Goal: Transaction & Acquisition: Subscribe to service/newsletter

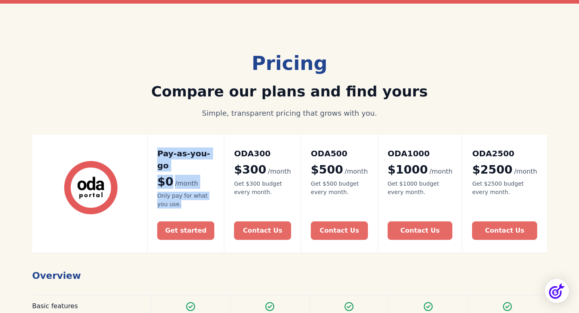
drag, startPoint x: 163, startPoint y: 154, endPoint x: 198, endPoint y: 190, distance: 50.1
click at [198, 190] on div "Pay-as-you-go $0 /month Only pay for what you use." at bounding box center [185, 179] width 57 height 62
click at [198, 192] on div "Only pay for what you use." at bounding box center [185, 200] width 57 height 17
drag, startPoint x: 198, startPoint y: 190, endPoint x: 154, endPoint y: 149, distance: 60.1
click at [154, 149] on div "Pay-as-you-go $0 /month Only pay for what you use. Get started" at bounding box center [185, 194] width 77 height 119
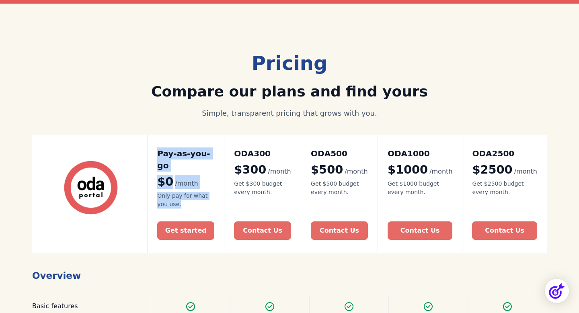
click at [154, 149] on div "Pay-as-you-go $0 /month Only pay for what you use. Get started" at bounding box center [185, 194] width 77 height 119
drag, startPoint x: 164, startPoint y: 152, endPoint x: 211, endPoint y: 157, distance: 47.4
click at [211, 157] on h2 "Pay-as-you-go" at bounding box center [185, 160] width 57 height 24
drag, startPoint x: 215, startPoint y: 157, endPoint x: 163, endPoint y: 153, distance: 52.4
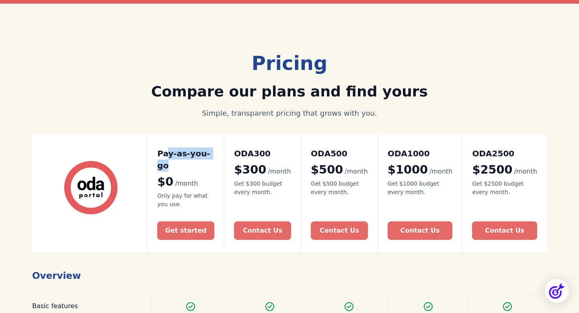
click at [163, 153] on h2 "Pay-as-you-go" at bounding box center [185, 160] width 57 height 24
drag, startPoint x: 163, startPoint y: 153, endPoint x: 201, endPoint y: 153, distance: 38.2
click at [201, 153] on h2 "Pay-as-you-go" at bounding box center [185, 160] width 57 height 24
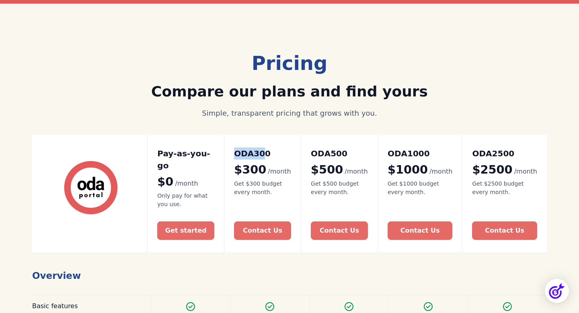
drag, startPoint x: 235, startPoint y: 155, endPoint x: 278, endPoint y: 153, distance: 42.7
click at [278, 153] on div "ODA300 $300 /month Get $300 budget every month. Contact Us" at bounding box center [262, 194] width 77 height 119
click at [278, 153] on h2 "ODA300" at bounding box center [262, 154] width 57 height 12
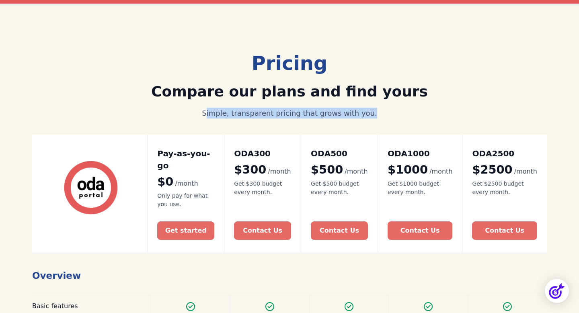
drag, startPoint x: 217, startPoint y: 111, endPoint x: 398, endPoint y: 109, distance: 180.7
click at [398, 109] on div "Simple, transparent pricing that grows with you." at bounding box center [289, 113] width 309 height 11
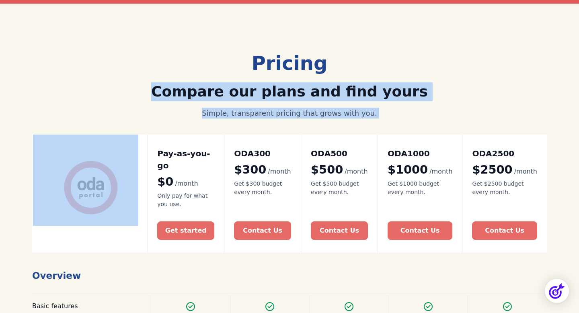
drag, startPoint x: 398, startPoint y: 109, endPoint x: 170, endPoint y: 85, distance: 229.4
click at [170, 85] on div "Pricing Compare our plans and find yours Simple, transparent pricing that grows…" at bounding box center [289, 84] width 309 height 70
click at [170, 85] on h2 "Compare our plans and find yours" at bounding box center [289, 91] width 309 height 19
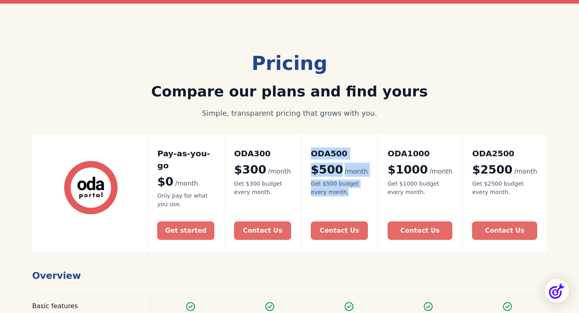
drag, startPoint x: 358, startPoint y: 195, endPoint x: 314, endPoint y: 137, distance: 73.0
click at [314, 137] on div "ODA500 $500 /month Get $500 budget every month. Contact Us" at bounding box center [339, 194] width 77 height 119
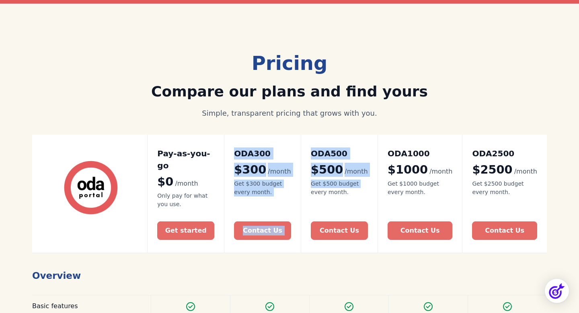
drag, startPoint x: 243, startPoint y: 156, endPoint x: 311, endPoint y: 196, distance: 79.2
click at [311, 196] on div "Pay-as-you-go $0 /month Only pay for what you use. Get started ODA300 $300 /mon…" at bounding box center [289, 194] width 515 height 119
click at [311, 196] on div "ODA500 $500 /month Get $500 budget every month. Contact Us" at bounding box center [339, 194] width 77 height 119
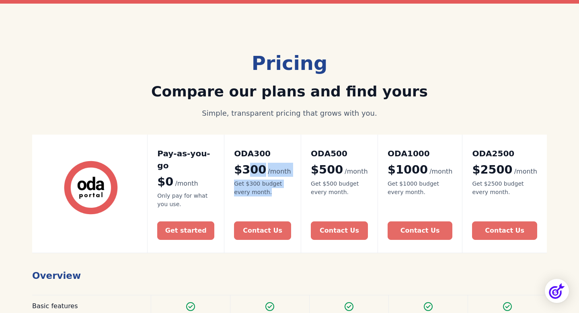
drag, startPoint x: 280, startPoint y: 188, endPoint x: 256, endPoint y: 165, distance: 33.9
click at [256, 165] on div "ODA300 $300 /month Get $300 budget every month." at bounding box center [262, 172] width 57 height 49
click at [256, 165] on div "$300 /month" at bounding box center [262, 170] width 57 height 14
drag, startPoint x: 234, startPoint y: 166, endPoint x: 287, endPoint y: 190, distance: 58.0
click at [287, 190] on div "ODA300 $300 /month Get $300 budget every month. Contact Us" at bounding box center [262, 194] width 77 height 119
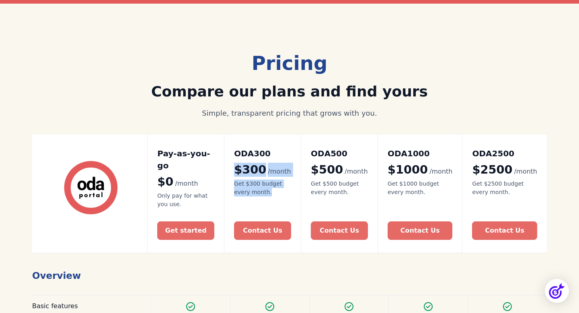
click at [287, 190] on div "Get $300 budget every month." at bounding box center [262, 188] width 57 height 17
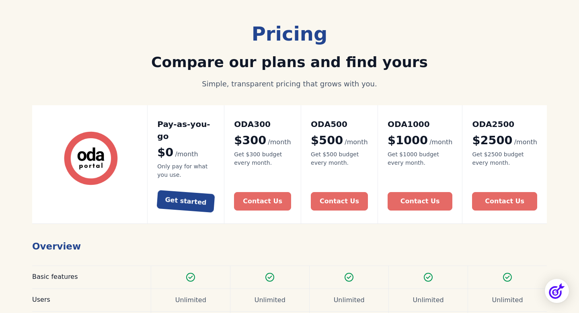
scroll to position [56, 0]
click at [191, 195] on div "Get started" at bounding box center [186, 201] width 42 height 13
